Goal: Task Accomplishment & Management: Use online tool/utility

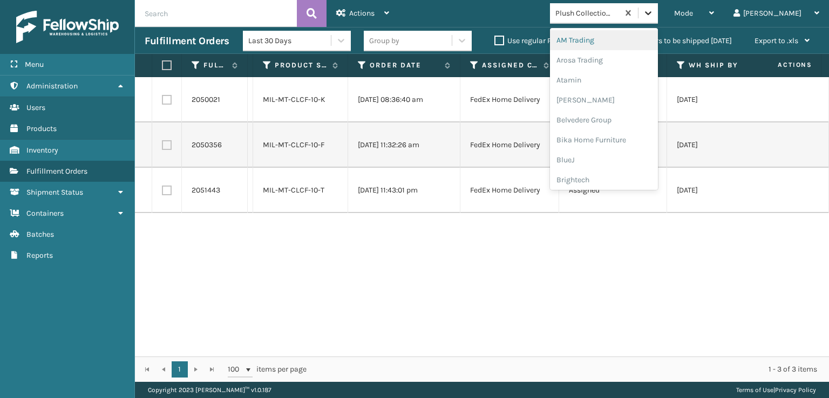
click at [658, 13] on div at bounding box center [648, 12] width 19 height 19
click at [632, 128] on div "FoamTex" at bounding box center [604, 138] width 108 height 20
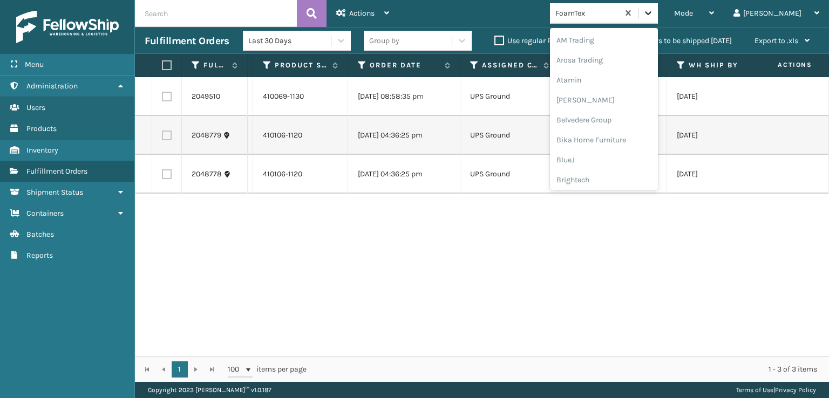
click at [654, 15] on icon at bounding box center [648, 13] width 11 height 11
click at [641, 160] on div "SleepGeekz" at bounding box center [604, 158] width 108 height 20
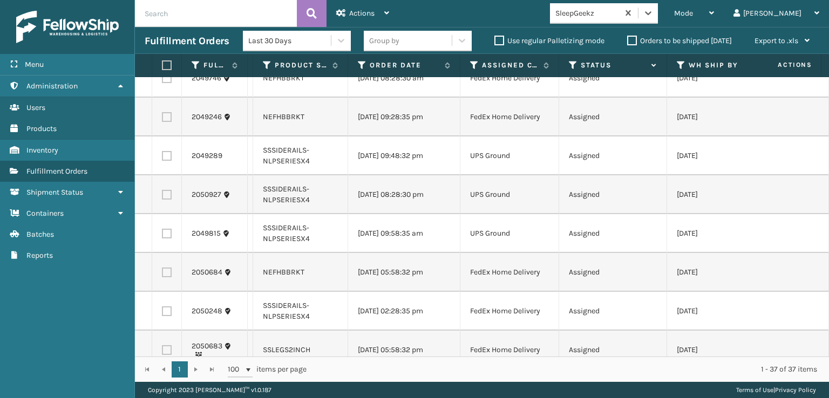
scroll to position [0, 0]
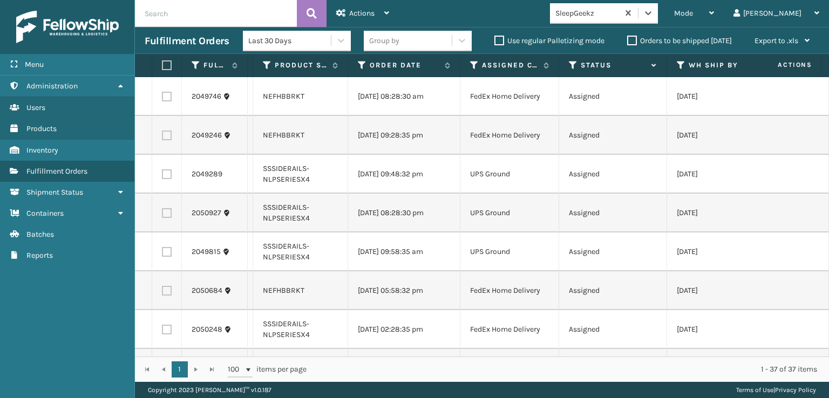
click at [165, 97] on label at bounding box center [167, 97] width 10 height 10
click at [163, 97] on input "checkbox" at bounding box center [162, 95] width 1 height 7
checkbox input "true"
click at [169, 140] on label at bounding box center [167, 136] width 10 height 10
click at [163, 138] on input "checkbox" at bounding box center [162, 134] width 1 height 7
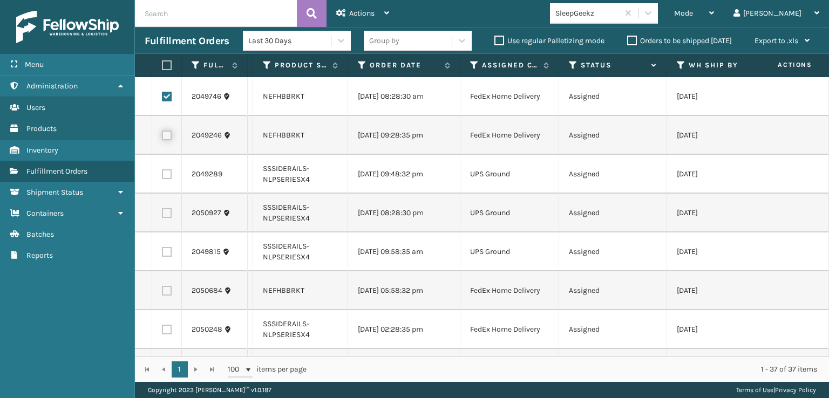
checkbox input "true"
click at [161, 191] on td at bounding box center [167, 174] width 30 height 39
click at [168, 179] on label at bounding box center [167, 175] width 10 height 10
click at [163, 177] on input "checkbox" at bounding box center [162, 173] width 1 height 7
checkbox input "true"
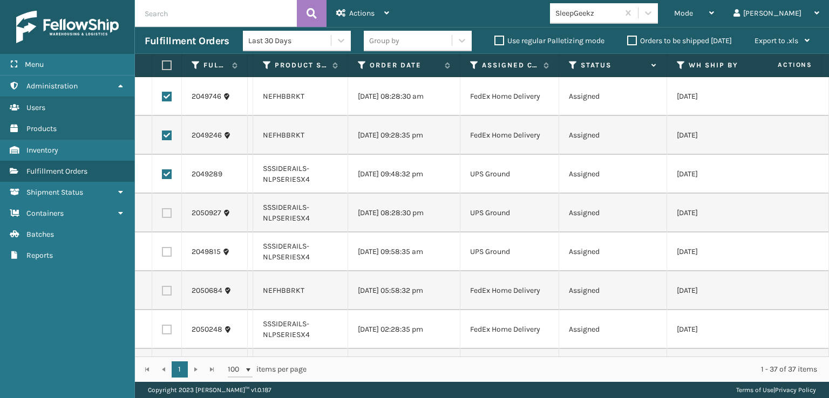
click at [170, 218] on label at bounding box center [167, 213] width 10 height 10
click at [163, 215] on input "checkbox" at bounding box center [162, 211] width 1 height 7
checkbox input "true"
click at [166, 257] on label at bounding box center [167, 252] width 10 height 10
click at [163, 254] on input "checkbox" at bounding box center [162, 250] width 1 height 7
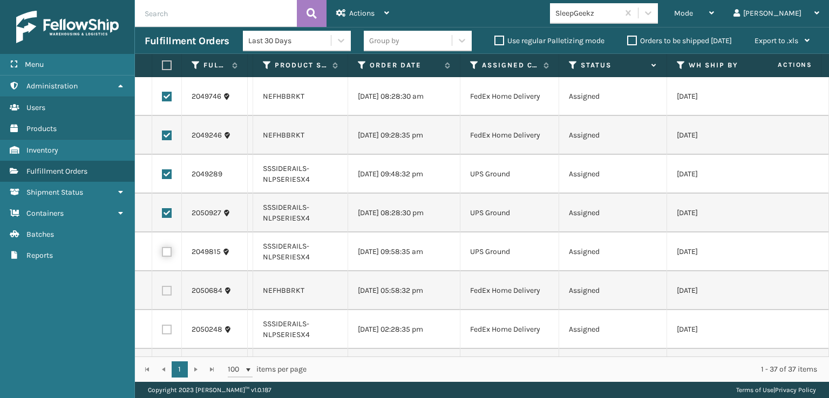
checkbox input "true"
click at [166, 296] on label at bounding box center [167, 291] width 10 height 10
click at [163, 293] on input "checkbox" at bounding box center [162, 289] width 1 height 7
checkbox input "true"
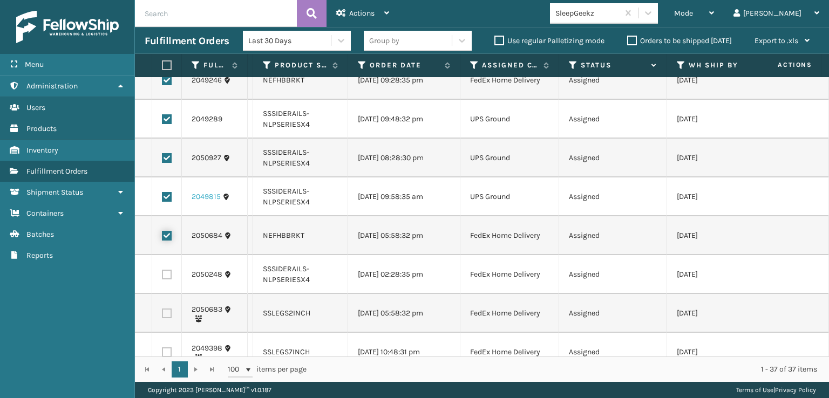
scroll to position [108, 0]
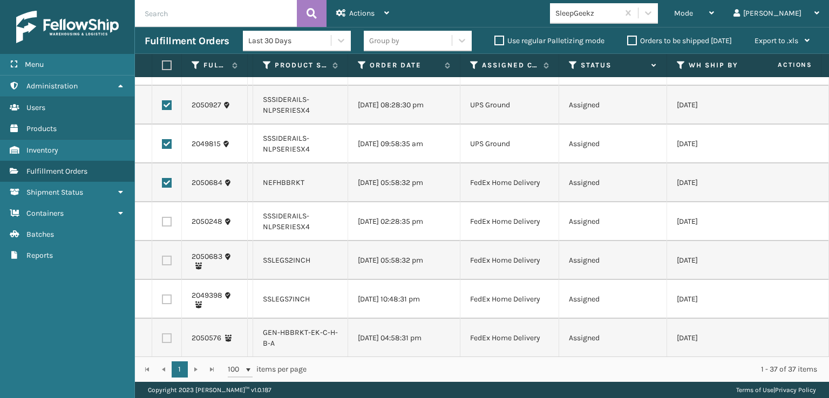
click at [170, 227] on label at bounding box center [167, 222] width 10 height 10
click at [163, 224] on input "checkbox" at bounding box center [162, 220] width 1 height 7
checkbox input "true"
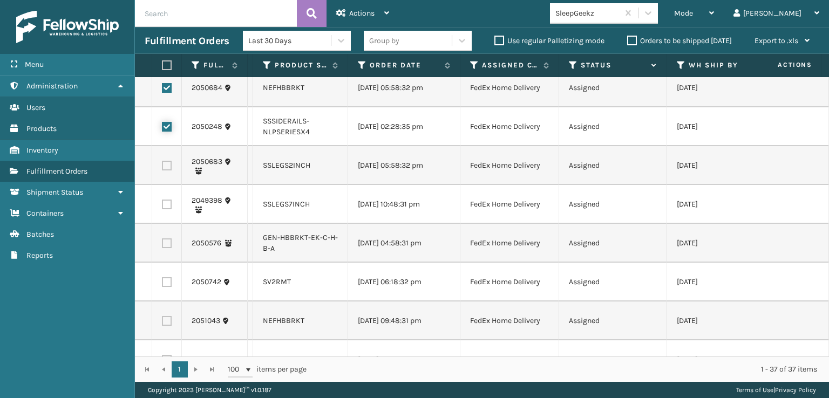
scroll to position [216, 0]
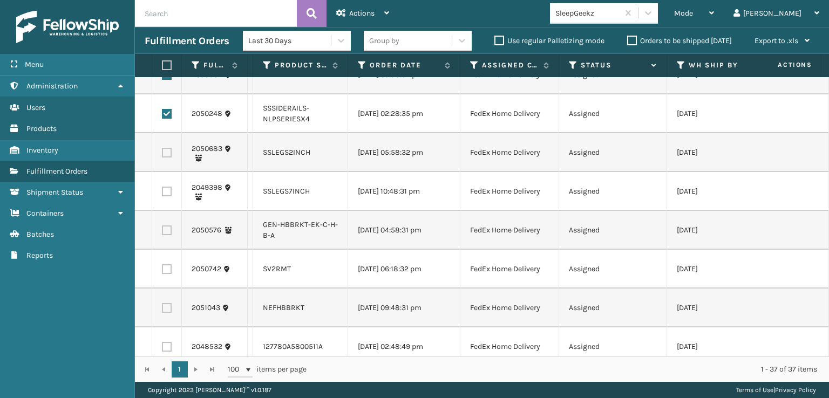
click at [171, 235] on label at bounding box center [167, 231] width 10 height 10
click at [163, 233] on input "checkbox" at bounding box center [162, 229] width 1 height 7
checkbox input "true"
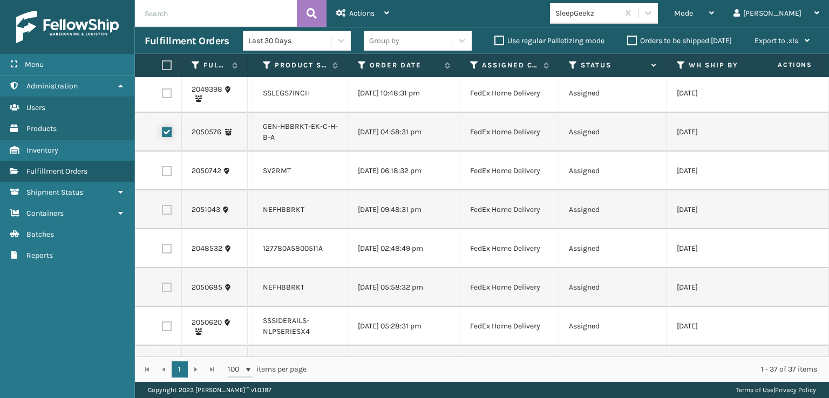
scroll to position [324, 0]
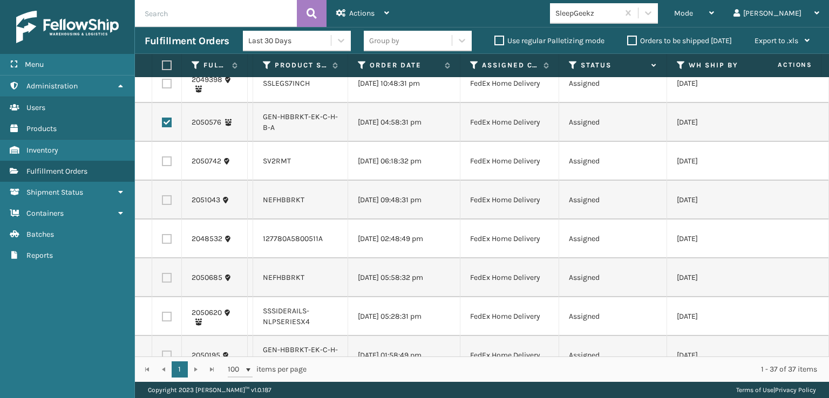
click at [165, 205] on label at bounding box center [167, 200] width 10 height 10
click at [163, 202] on input "checkbox" at bounding box center [162, 198] width 1 height 7
checkbox input "true"
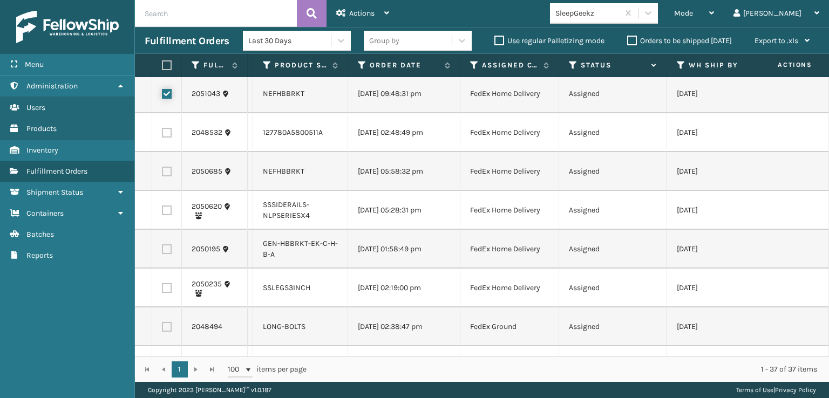
scroll to position [432, 0]
click at [166, 175] on label at bounding box center [167, 170] width 10 height 10
click at [163, 172] on input "checkbox" at bounding box center [162, 168] width 1 height 7
checkbox input "true"
click at [165, 228] on td at bounding box center [167, 209] width 30 height 39
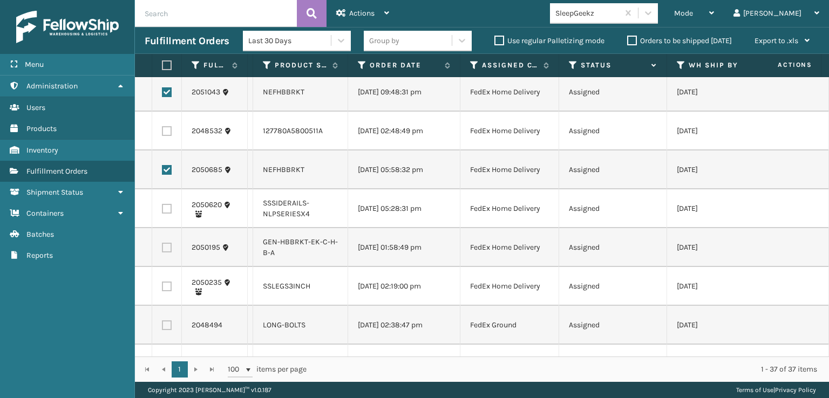
click at [165, 214] on label at bounding box center [167, 209] width 10 height 10
click at [163, 211] on input "checkbox" at bounding box center [162, 207] width 1 height 7
checkbox input "true"
click at [165, 253] on label at bounding box center [167, 248] width 10 height 10
click at [163, 250] on input "checkbox" at bounding box center [162, 246] width 1 height 7
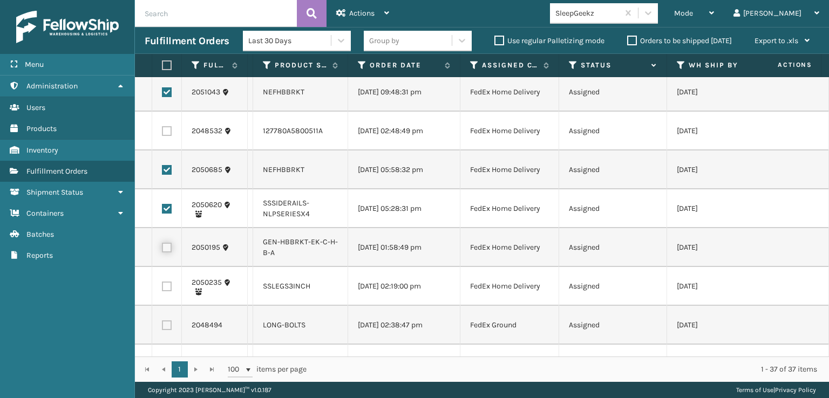
checkbox input "true"
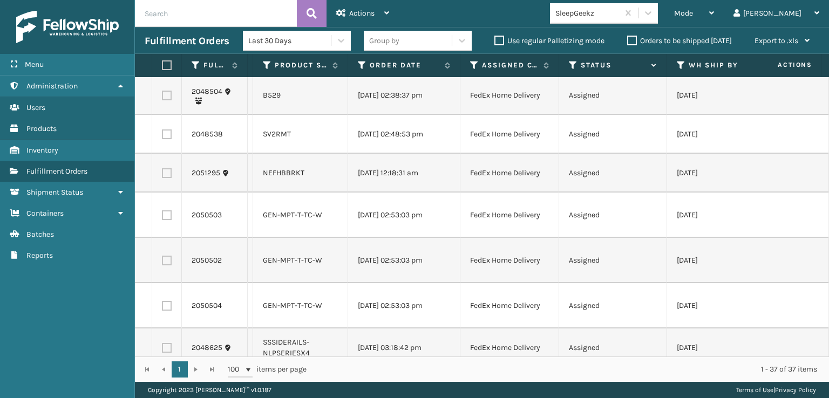
scroll to position [756, 0]
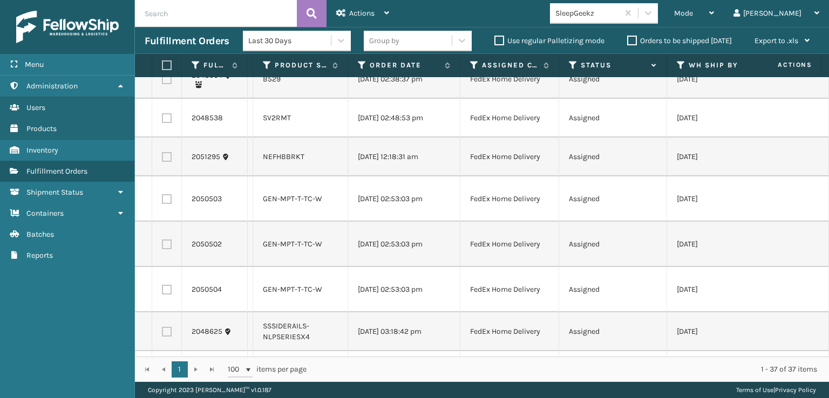
click at [161, 177] on td at bounding box center [167, 157] width 30 height 39
click at [163, 162] on label at bounding box center [167, 157] width 10 height 10
click at [163, 159] on input "checkbox" at bounding box center [162, 155] width 1 height 7
checkbox input "true"
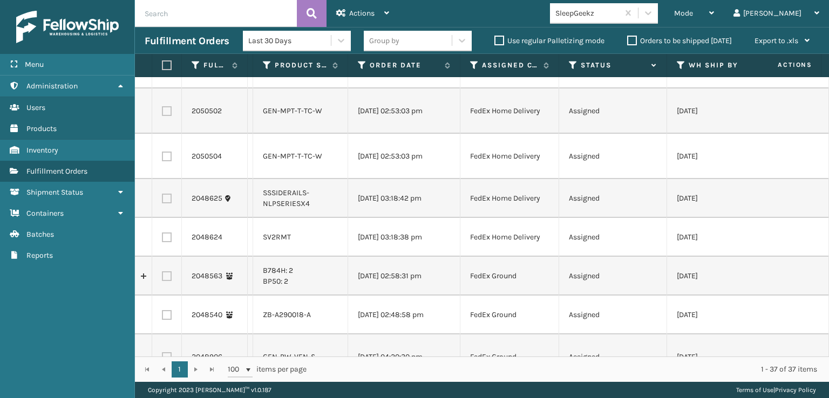
scroll to position [918, 0]
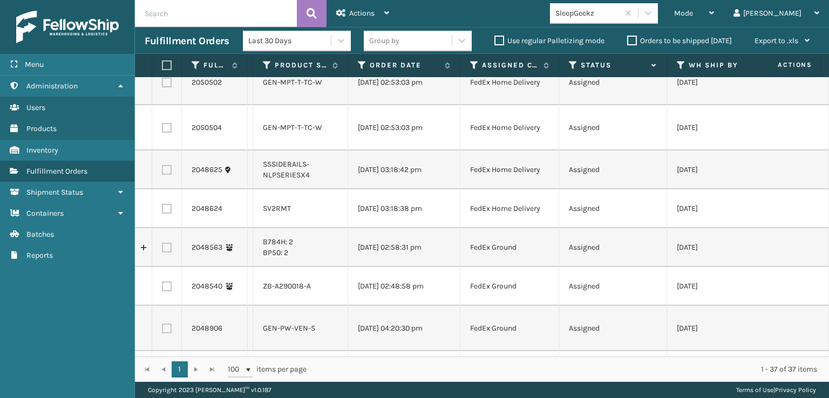
click at [169, 175] on label at bounding box center [167, 170] width 10 height 10
click at [163, 172] on input "checkbox" at bounding box center [162, 168] width 1 height 7
checkbox input "true"
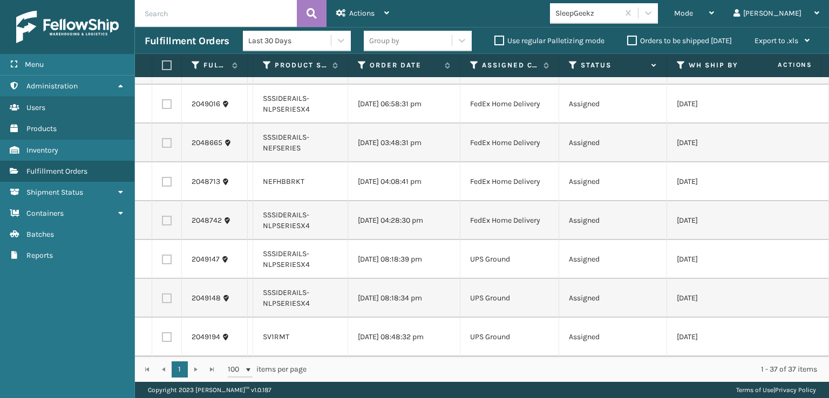
scroll to position [1242, 0]
click at [171, 109] on label at bounding box center [167, 104] width 10 height 10
click at [163, 106] on input "checkbox" at bounding box center [162, 102] width 1 height 7
checkbox input "true"
click at [169, 148] on label at bounding box center [167, 143] width 10 height 10
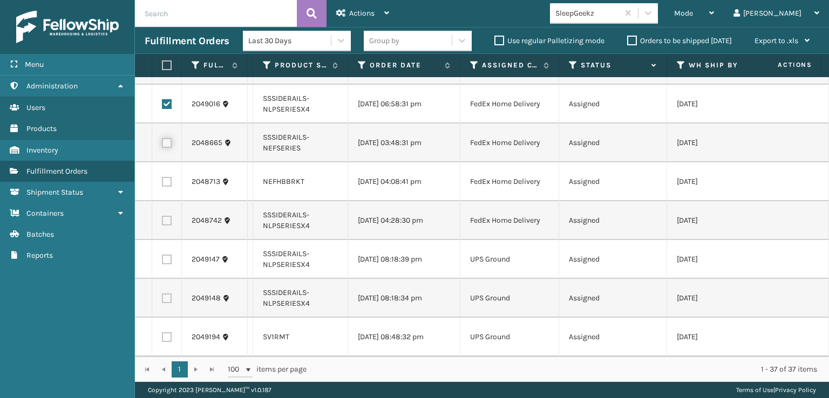
click at [163, 145] on input "checkbox" at bounding box center [162, 141] width 1 height 7
checkbox input "true"
click at [163, 187] on label at bounding box center [167, 182] width 10 height 10
click at [163, 184] on input "checkbox" at bounding box center [162, 180] width 1 height 7
checkbox input "true"
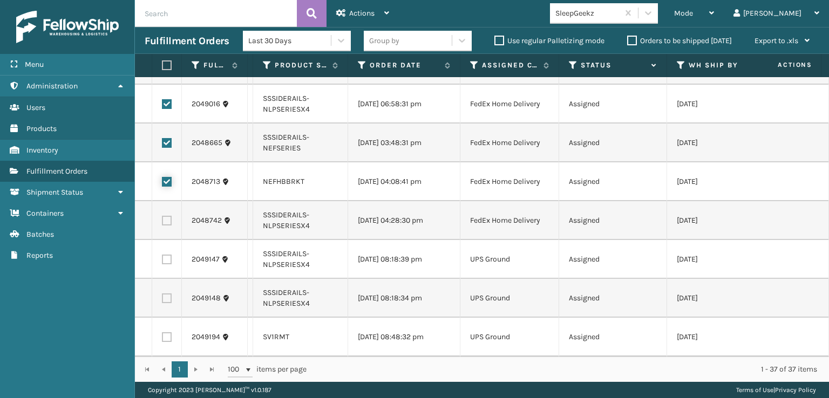
scroll to position [1367, 0]
click at [168, 216] on label at bounding box center [167, 221] width 10 height 10
click at [163, 216] on input "checkbox" at bounding box center [162, 219] width 1 height 7
checkbox input "true"
click at [165, 255] on label at bounding box center [167, 260] width 10 height 10
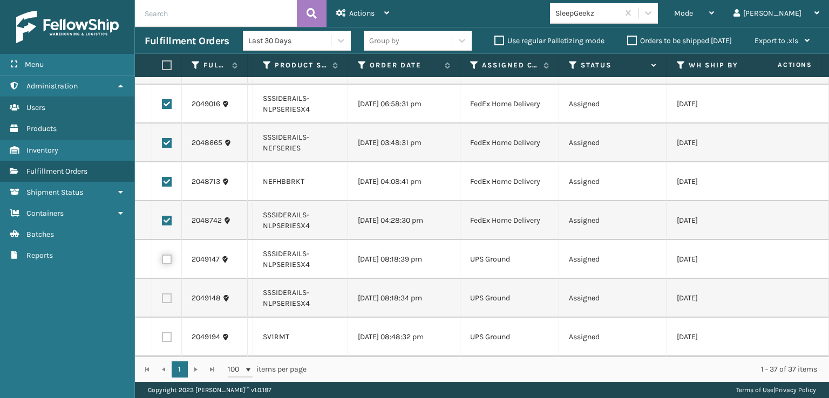
click at [163, 255] on input "checkbox" at bounding box center [162, 258] width 1 height 7
checkbox input "true"
click at [168, 294] on label at bounding box center [167, 299] width 10 height 10
click at [163, 294] on input "checkbox" at bounding box center [162, 297] width 1 height 7
checkbox input "true"
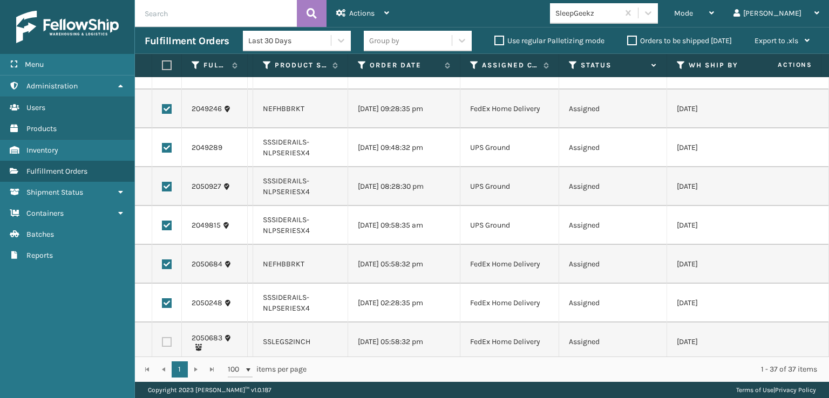
scroll to position [0, 0]
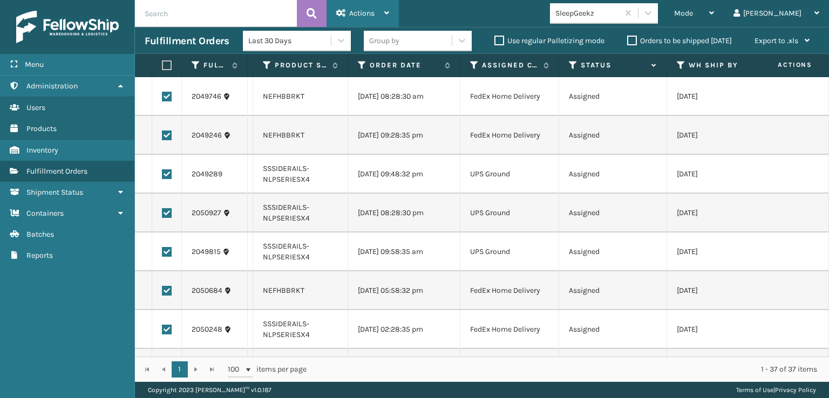
click at [351, 14] on span "Actions" at bounding box center [361, 13] width 25 height 9
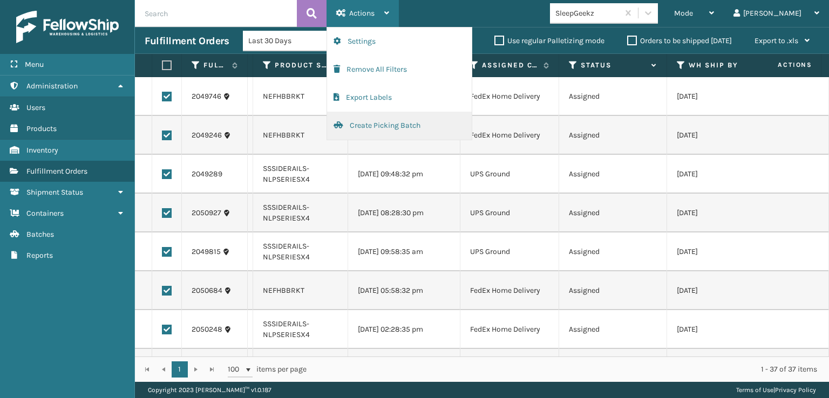
click at [377, 119] on button "Create Picking Batch" at bounding box center [399, 126] width 145 height 28
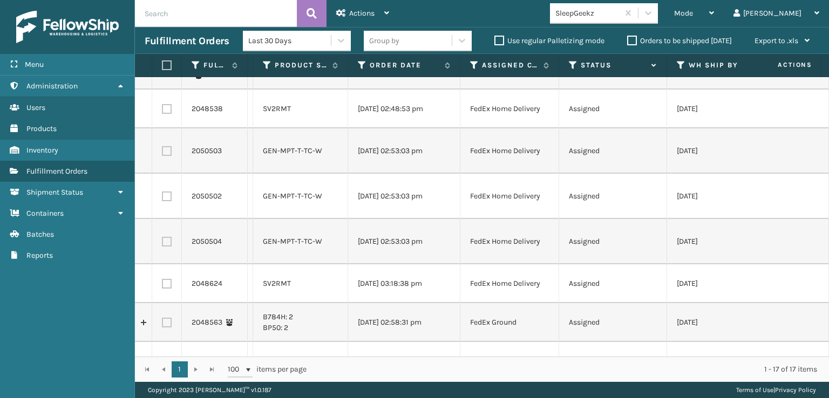
scroll to position [324, 0]
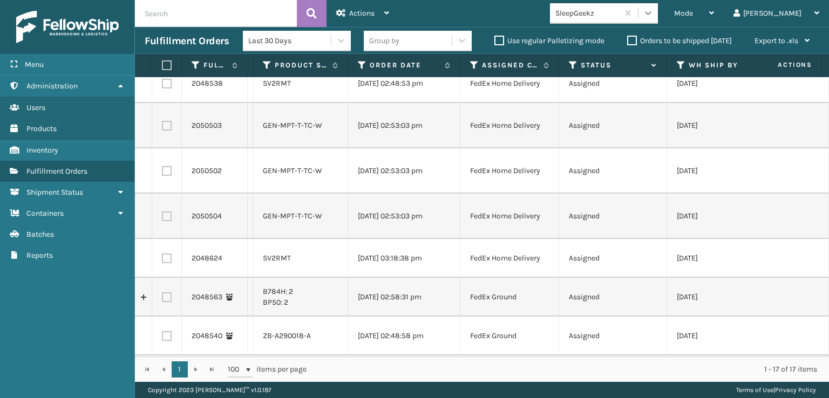
click at [658, 11] on div at bounding box center [648, 12] width 19 height 19
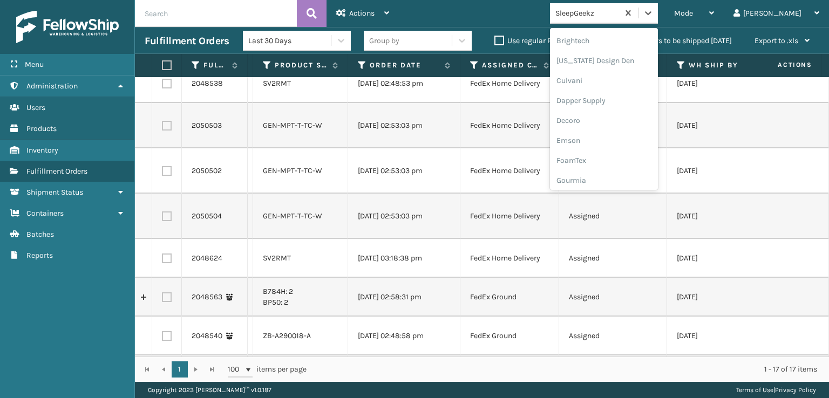
scroll to position [162, 0]
click at [635, 134] on div "FoamTex" at bounding box center [604, 138] width 108 height 20
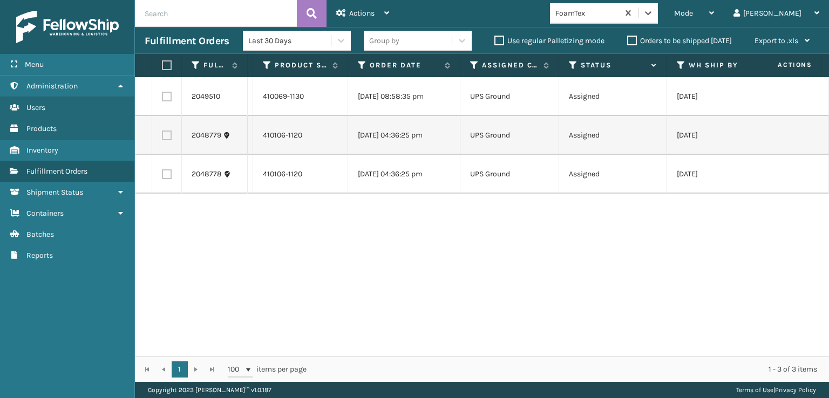
click at [665, 9] on div "option FoamTex, selected. 0 results available. Select is focused ,type to refin…" at bounding box center [607, 13] width 114 height 21
click at [665, 9] on div "FoamTex" at bounding box center [607, 13] width 114 height 21
click at [658, 16] on div at bounding box center [648, 12] width 19 height 19
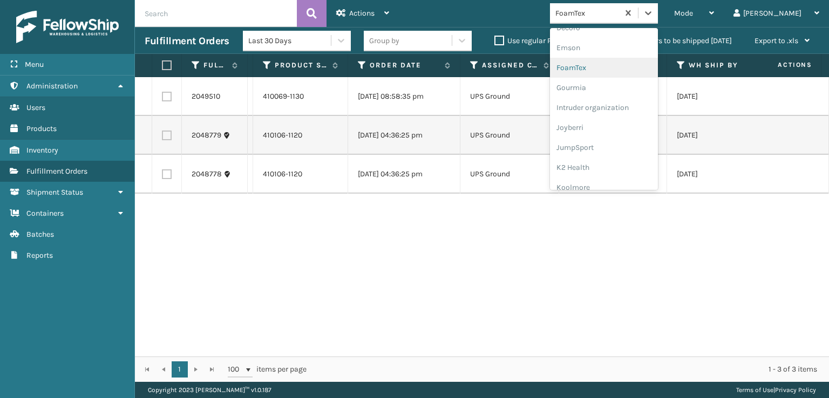
scroll to position [234, 0]
click at [658, 62] on div "FoamTex" at bounding box center [604, 66] width 108 height 20
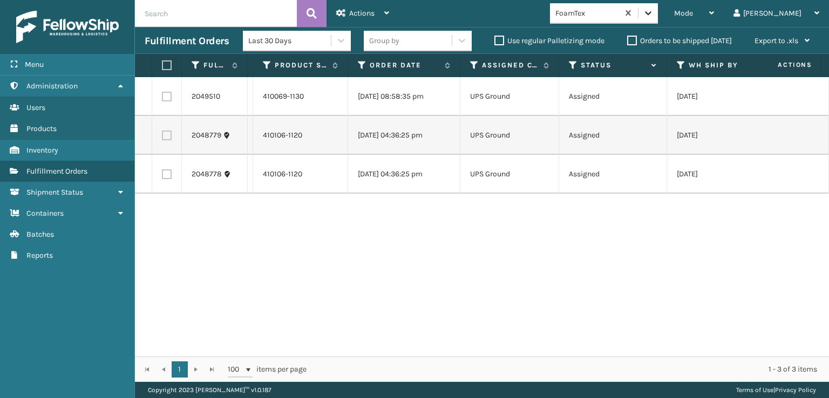
click at [652, 13] on icon at bounding box center [648, 13] width 6 height 4
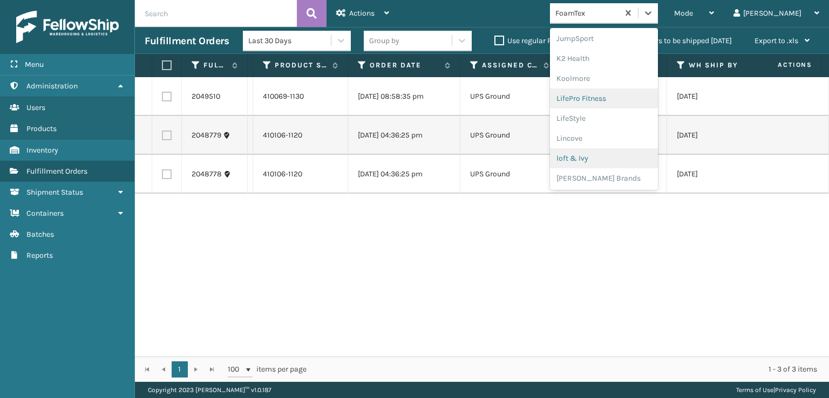
scroll to position [395, 0]
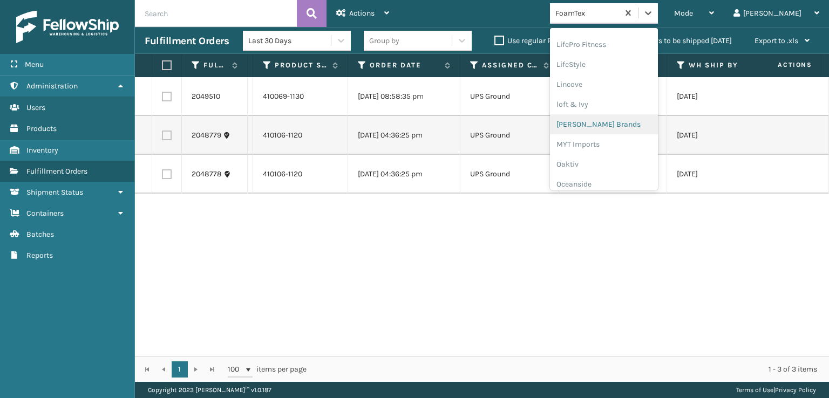
click at [638, 126] on div "[PERSON_NAME] Brands" at bounding box center [604, 124] width 108 height 20
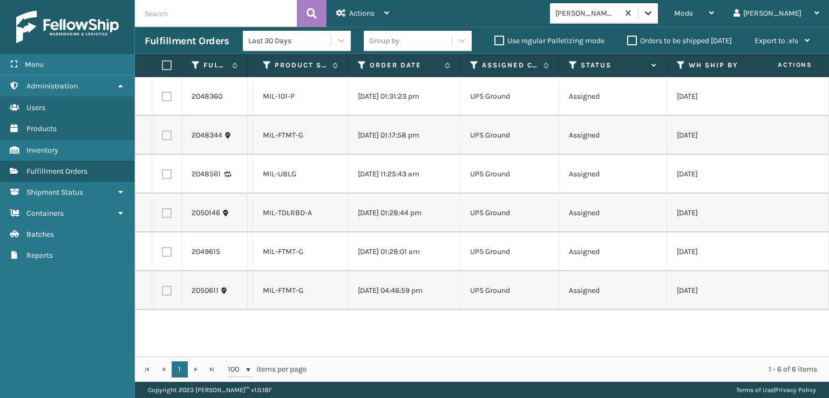
click at [654, 14] on icon at bounding box center [648, 13] width 11 height 11
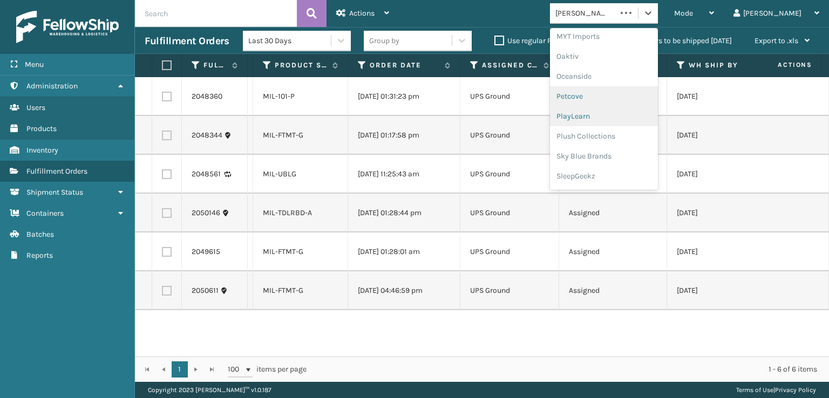
scroll to position [522, 0]
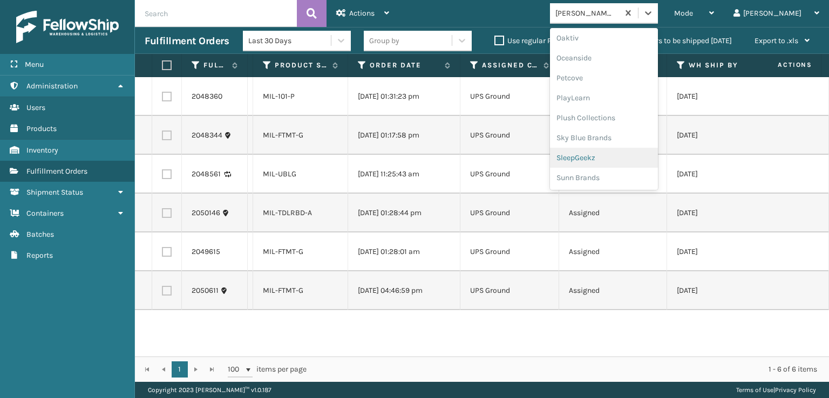
click at [645, 160] on div "SleepGeekz" at bounding box center [604, 158] width 108 height 20
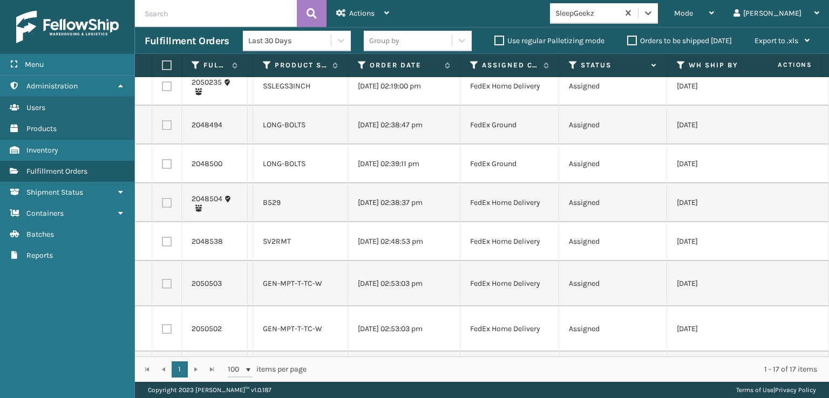
scroll to position [0, 0]
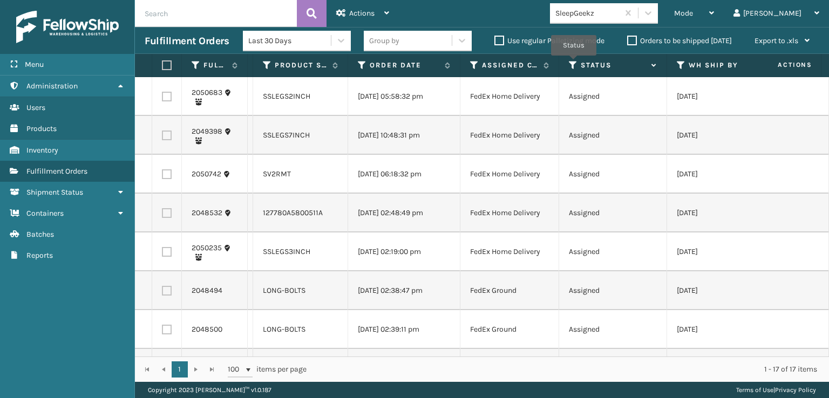
click at [574, 65] on icon at bounding box center [573, 65] width 9 height 10
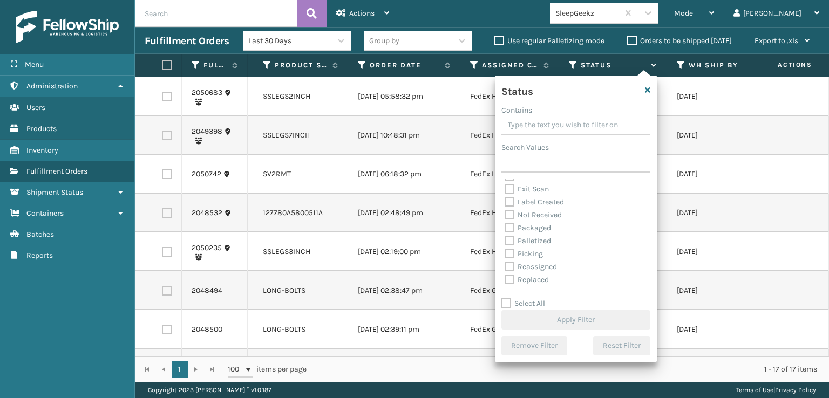
scroll to position [54, 0]
click at [513, 236] on label "Picking" at bounding box center [524, 235] width 38 height 9
click at [505, 236] on input "Picking" at bounding box center [505, 232] width 1 height 7
checkbox input "true"
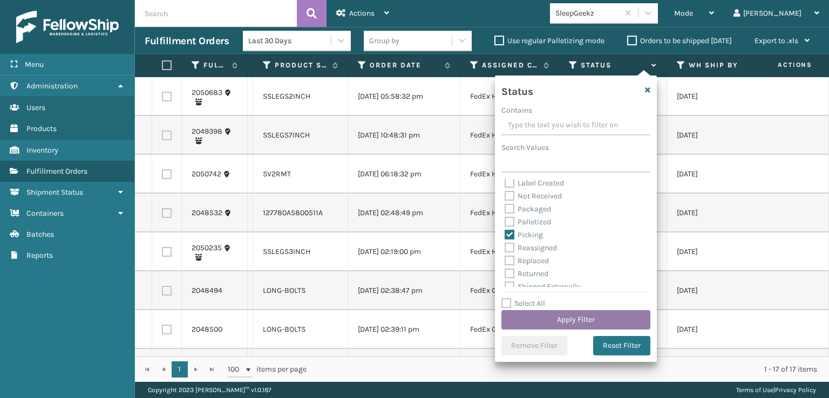
click at [556, 313] on button "Apply Filter" at bounding box center [576, 319] width 149 height 19
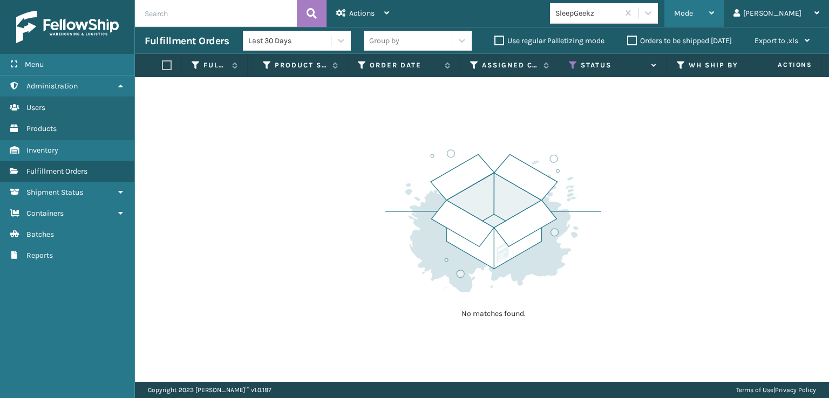
click at [693, 9] on span "Mode" at bounding box center [683, 13] width 19 height 9
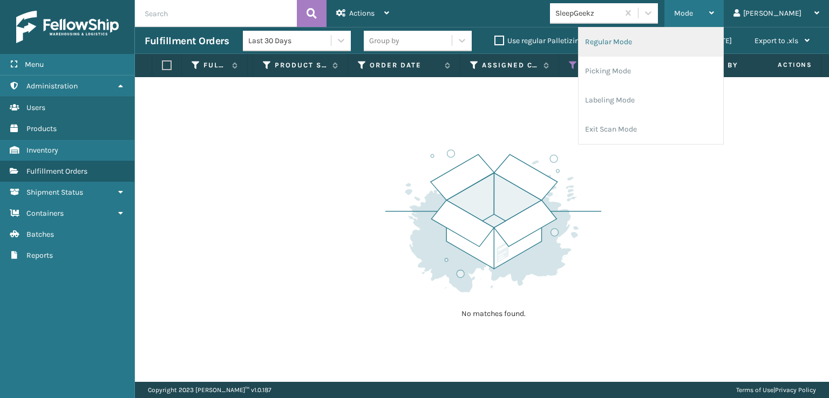
click at [687, 33] on li "Regular Mode" at bounding box center [651, 42] width 145 height 29
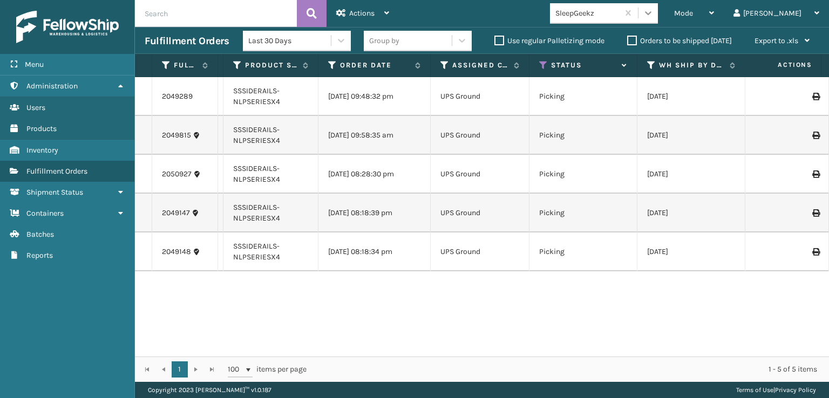
click at [654, 15] on icon at bounding box center [648, 13] width 11 height 11
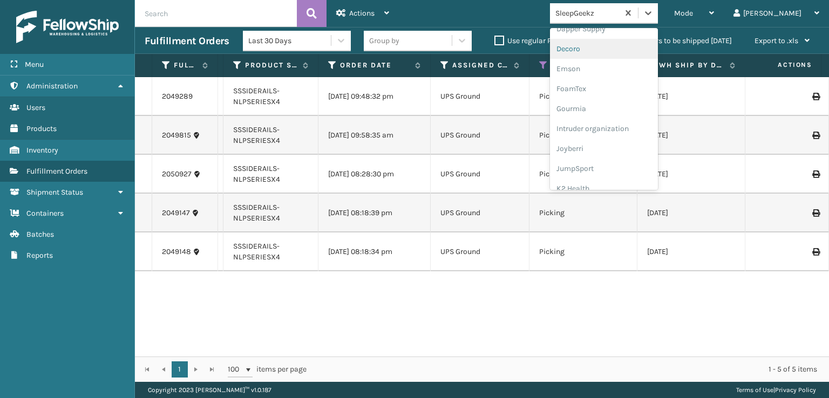
scroll to position [216, 0]
click at [634, 82] on div "FoamTex" at bounding box center [604, 84] width 108 height 20
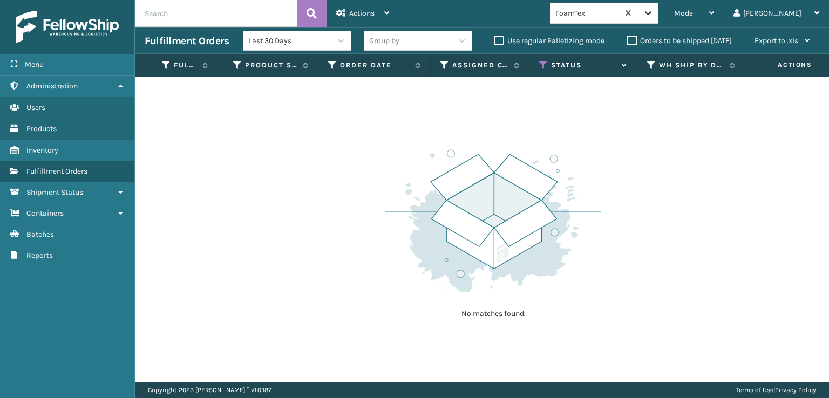
click at [658, 7] on div at bounding box center [648, 12] width 19 height 19
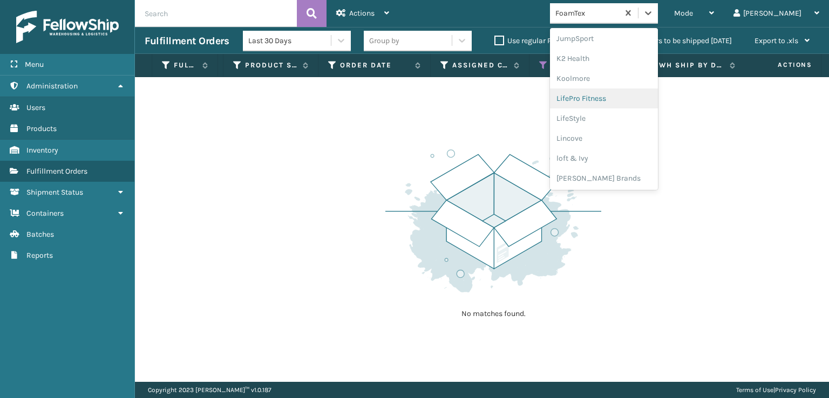
scroll to position [359, 0]
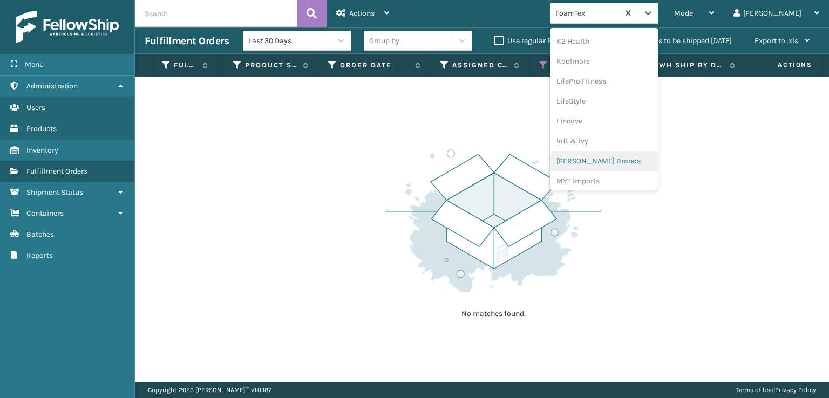
click at [646, 159] on div "[PERSON_NAME] Brands" at bounding box center [604, 161] width 108 height 20
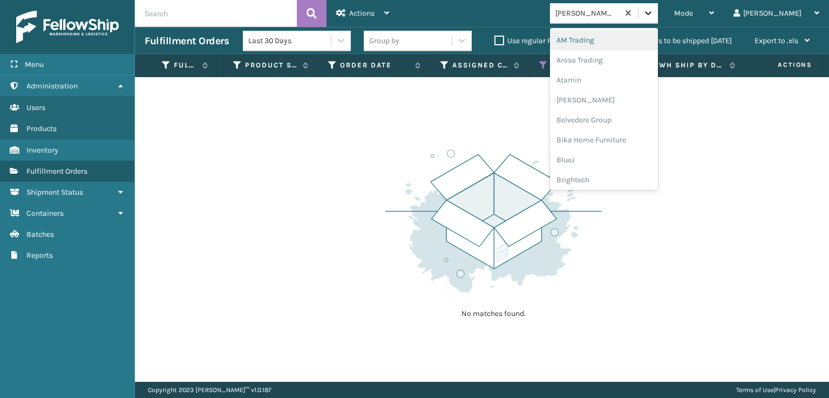
click at [654, 9] on icon at bounding box center [648, 13] width 11 height 11
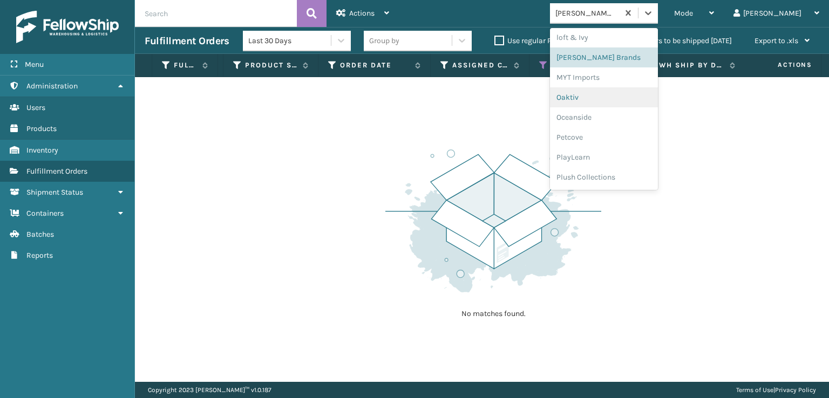
scroll to position [522, 0]
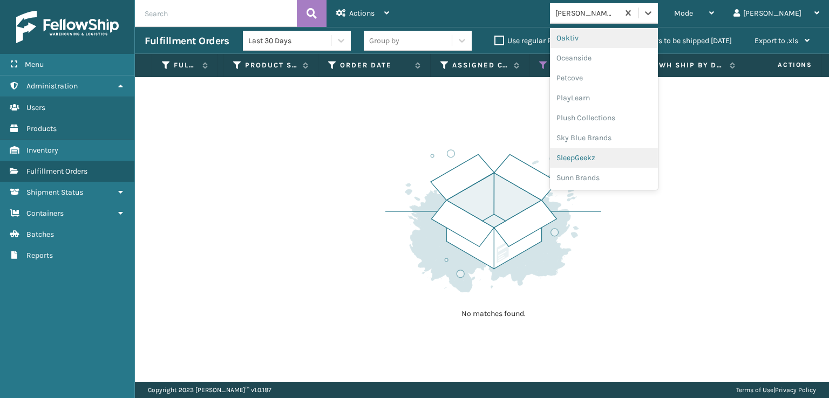
click at [637, 158] on div "SleepGeekz" at bounding box center [604, 158] width 108 height 20
